Goal: Information Seeking & Learning: Learn about a topic

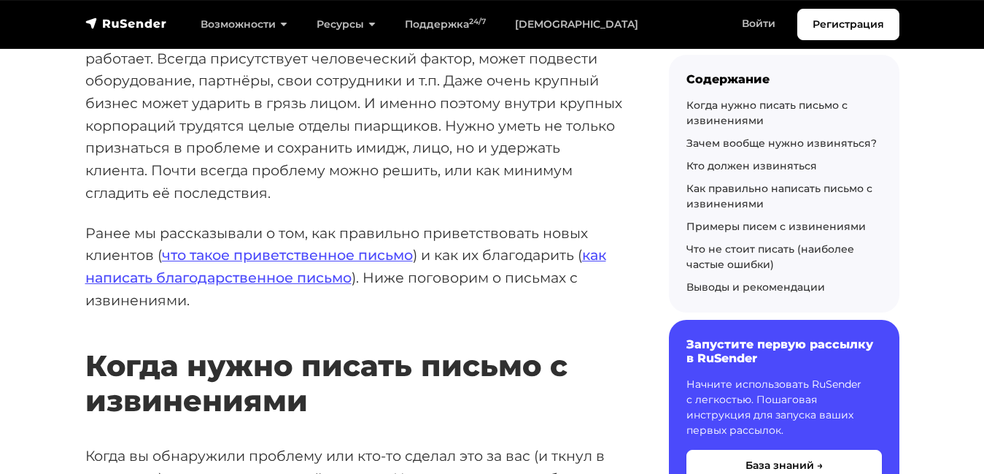
scroll to position [300, 0]
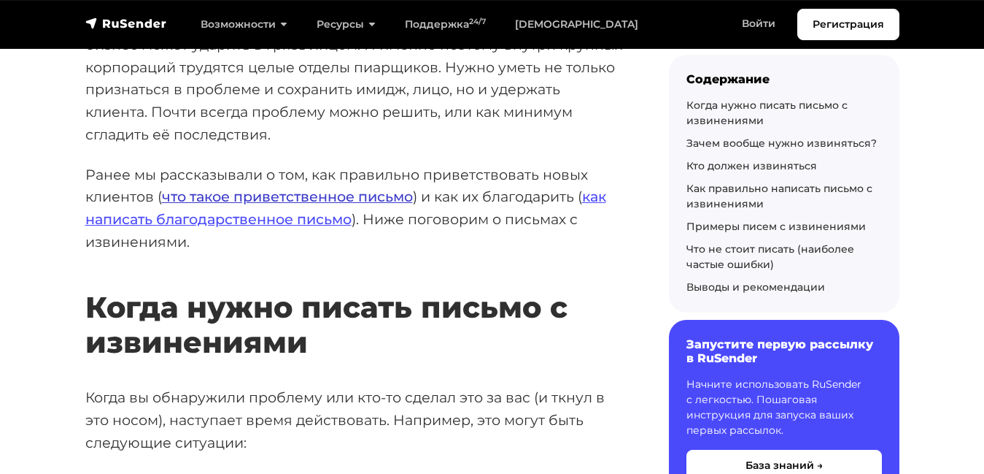
click at [224, 188] on link "что такое приветственное письмо" at bounding box center [287, 197] width 251 height 18
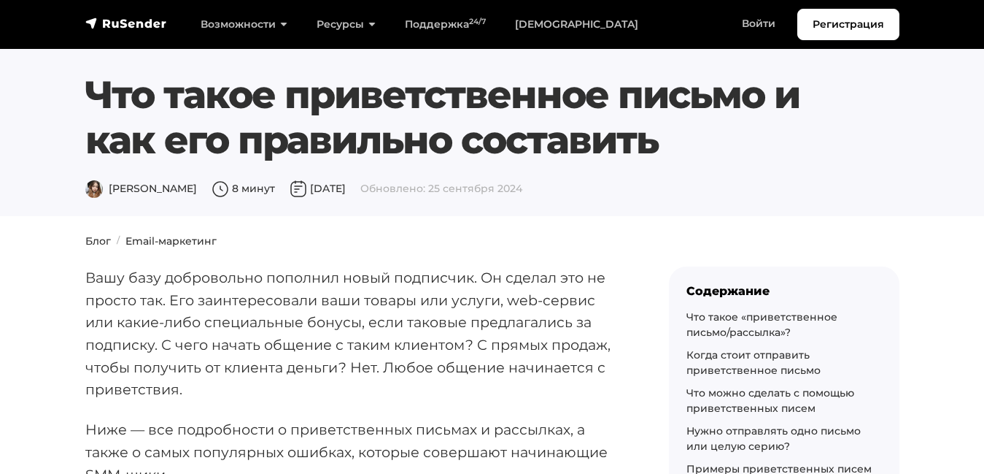
scroll to position [12, 0]
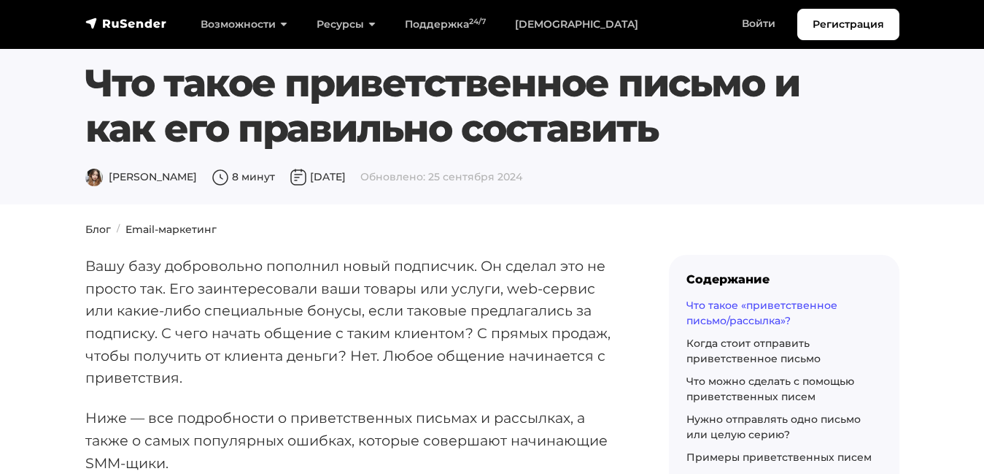
click at [717, 304] on link "Что такое «приветственное письмо/рассылка»?" at bounding box center [762, 312] width 151 height 28
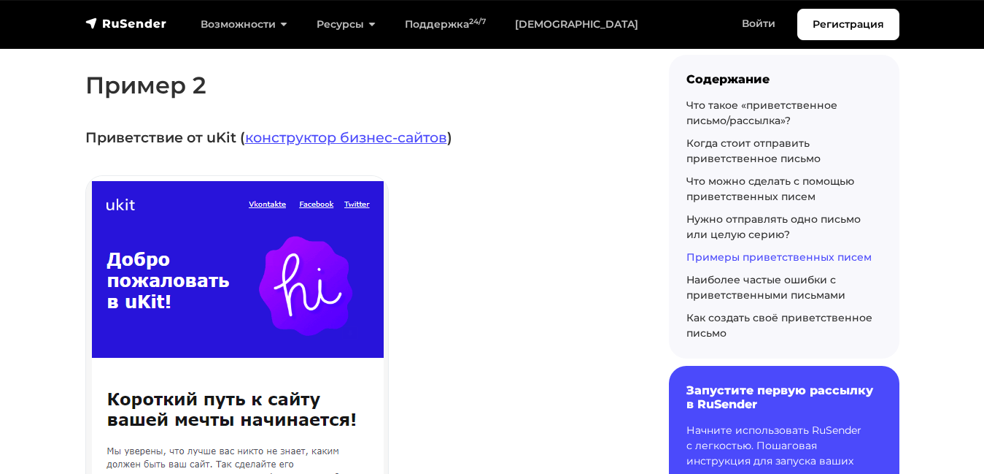
scroll to position [3994, 0]
